Goal: Transaction & Acquisition: Purchase product/service

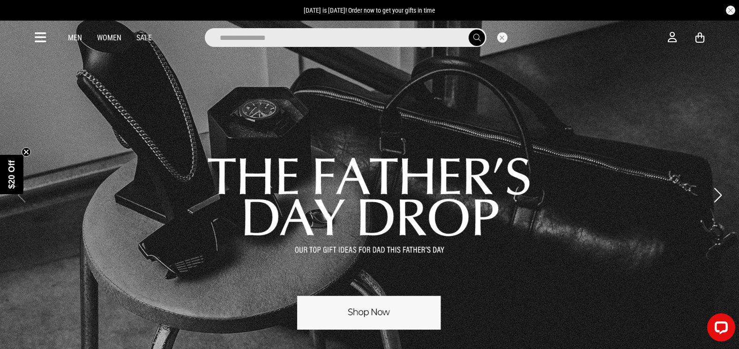
type input "**********"
click at [469, 30] on button "submit" at bounding box center [477, 38] width 16 height 16
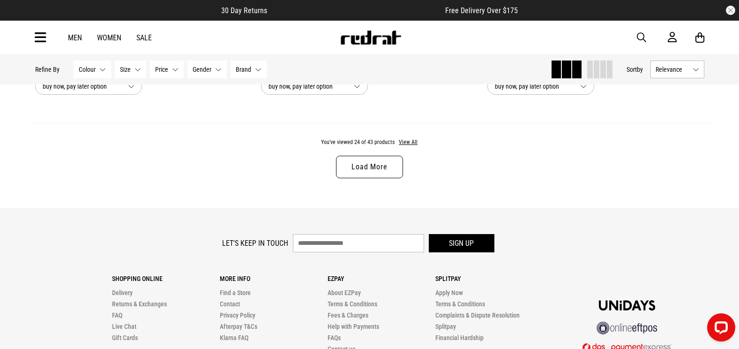
scroll to position [3033, 0]
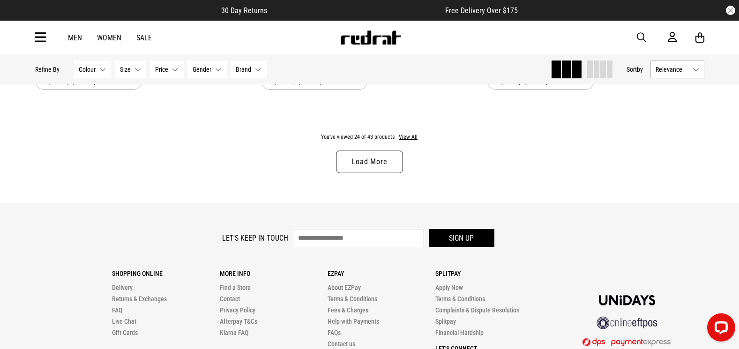
click at [375, 152] on div "You've viewed 24 of 43 products View All Load More" at bounding box center [370, 161] width 684 height 86
click at [376, 158] on link "Load More" at bounding box center [369, 161] width 67 height 22
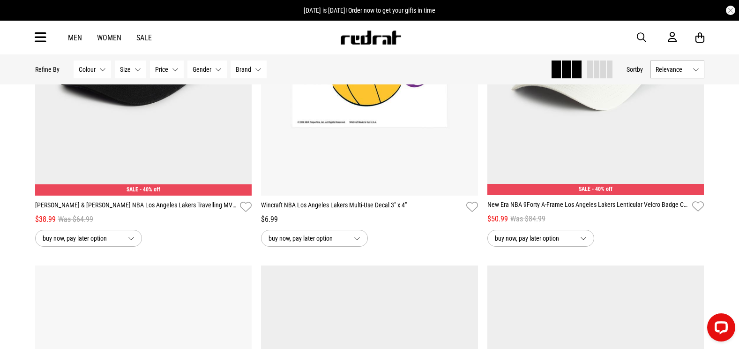
scroll to position [2904, 0]
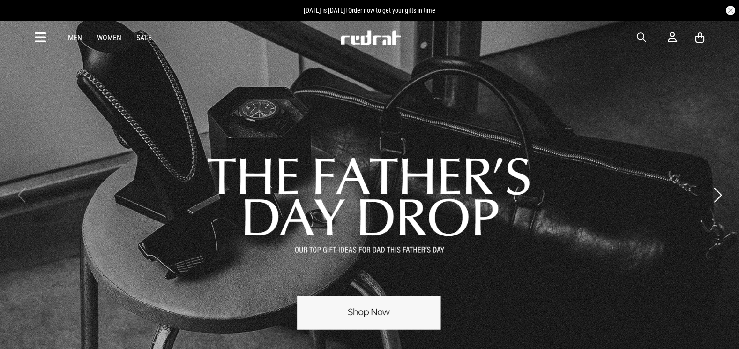
click at [644, 40] on span "button" at bounding box center [641, 37] width 9 height 11
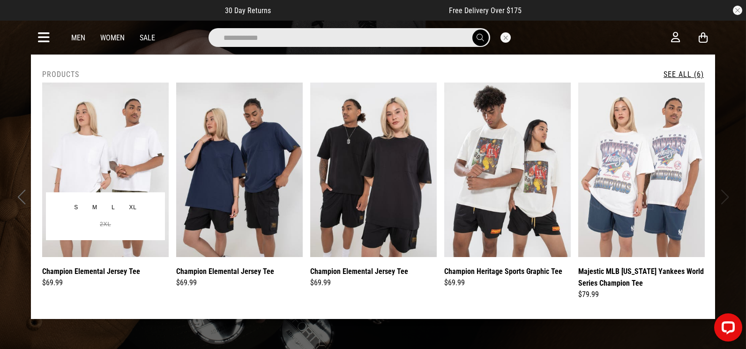
type input "**********"
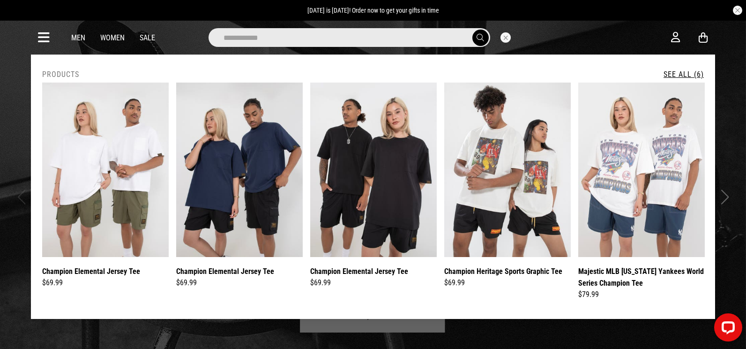
click at [503, 38] on button "Close search" at bounding box center [505, 37] width 10 height 10
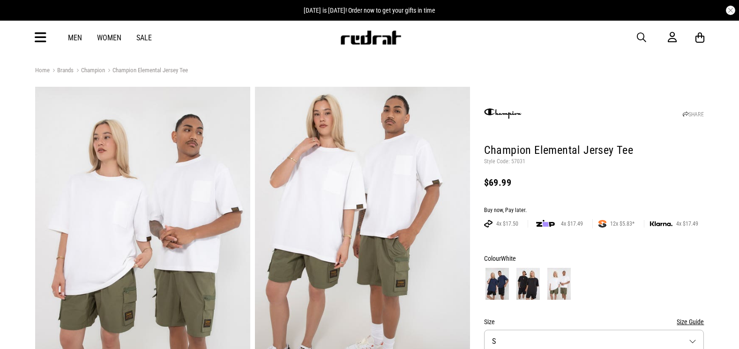
click at [517, 160] on p "Style Code: 57031" at bounding box center [594, 161] width 220 height 7
copy p "57031"
click at [212, 1] on article "[DATE] is [DATE]! Order now to get your gifts in time" at bounding box center [369, 10] width 739 height 21
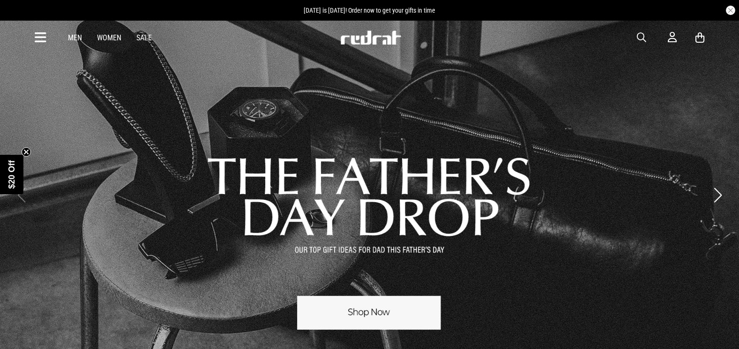
click at [644, 40] on span "button" at bounding box center [641, 37] width 9 height 11
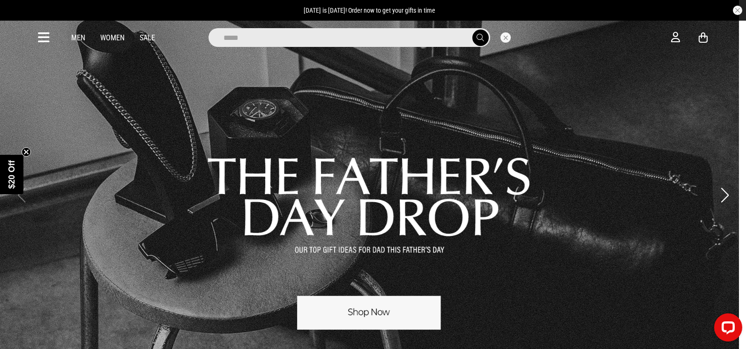
type input "*****"
click at [472, 30] on button "submit" at bounding box center [480, 38] width 16 height 16
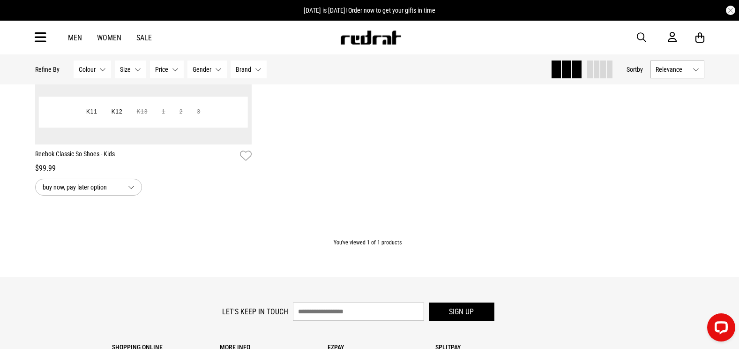
scroll to position [265, 0]
